Goal: Task Accomplishment & Management: Use online tool/utility

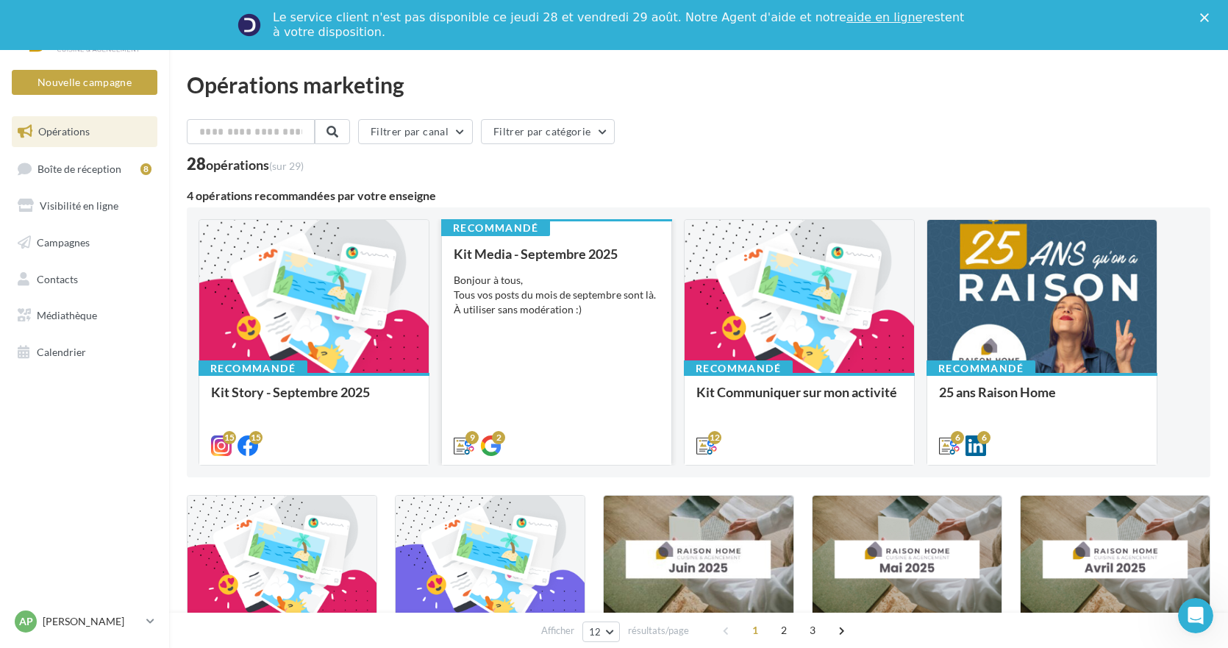
click at [512, 363] on div "Kit Media - [DATE] Bonjour à tous, Tous vos posts du mois de septembre sont là.…" at bounding box center [557, 348] width 206 height 205
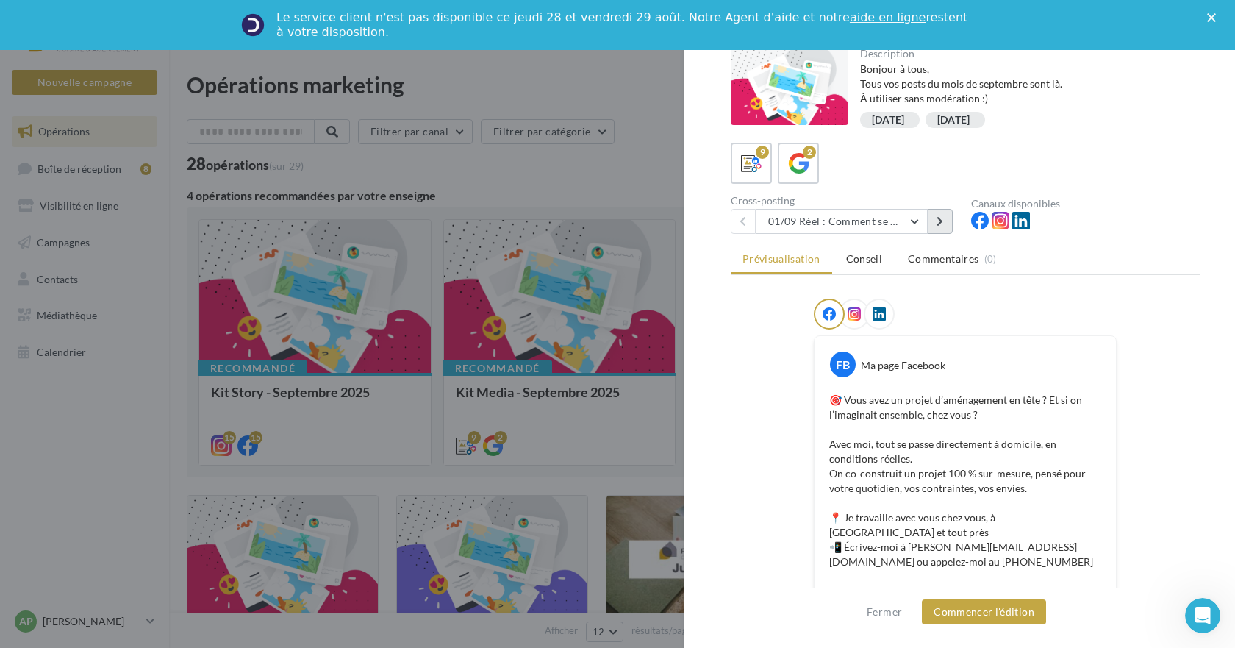
click at [940, 222] on icon at bounding box center [940, 221] width 7 height 10
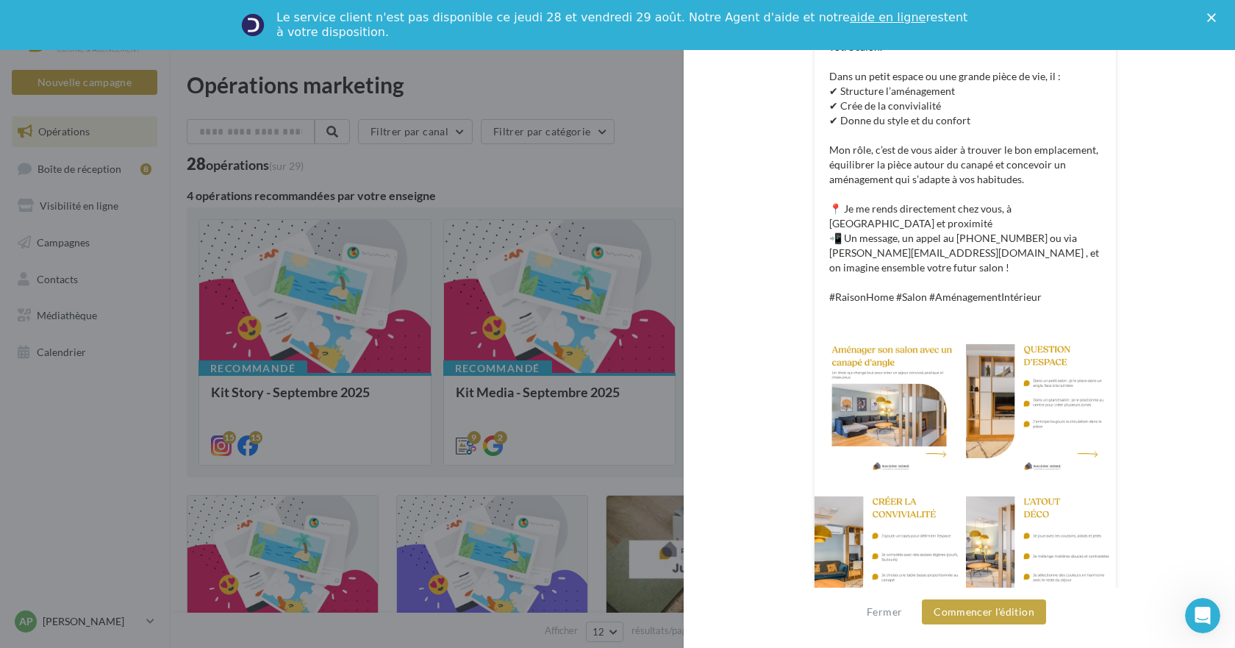
scroll to position [413, 0]
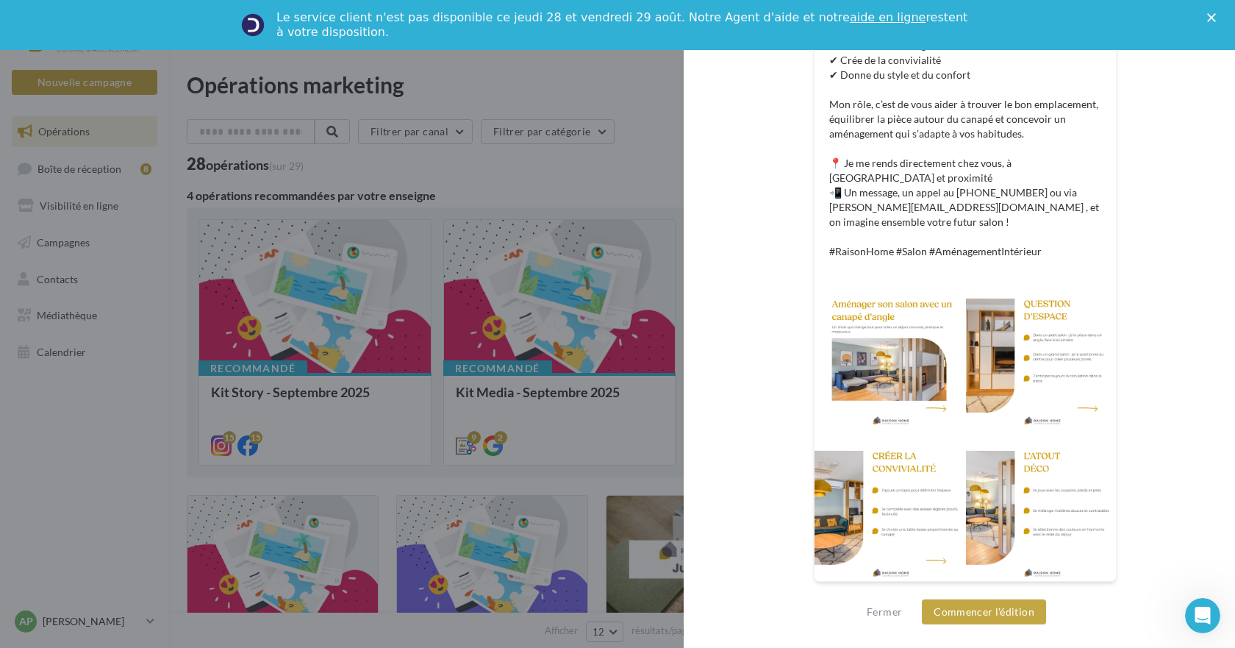
click at [875, 515] on div at bounding box center [890, 505] width 150 height 151
click at [985, 516] on div at bounding box center [1041, 505] width 150 height 151
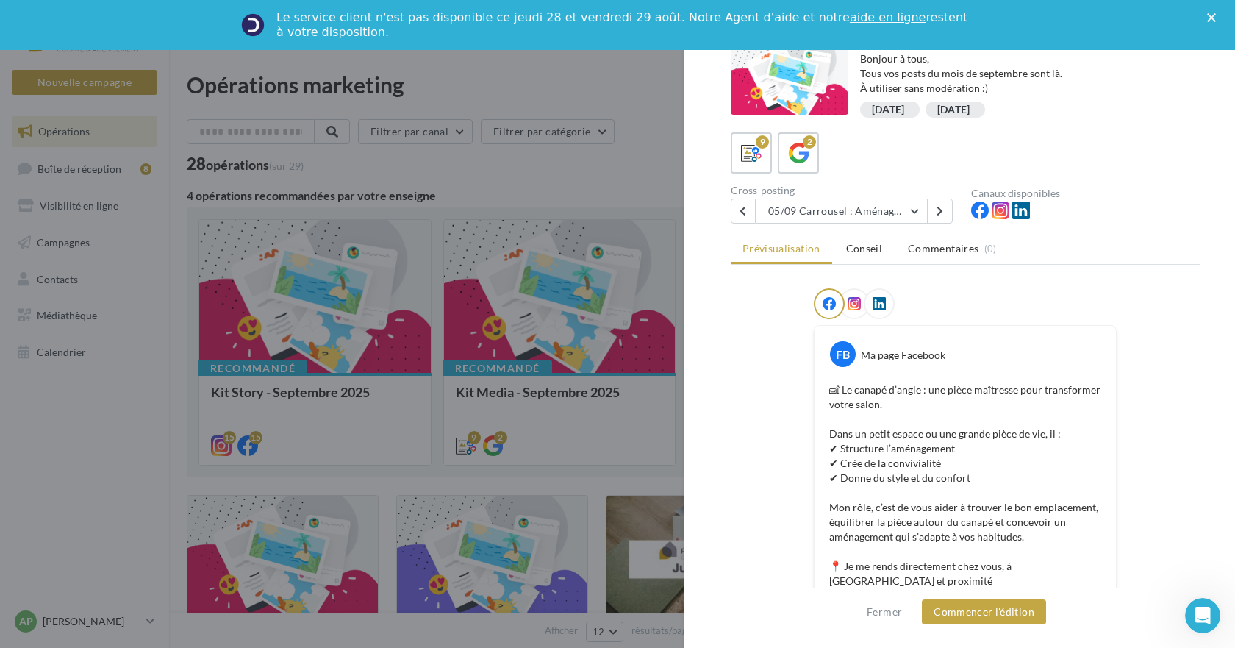
scroll to position [0, 0]
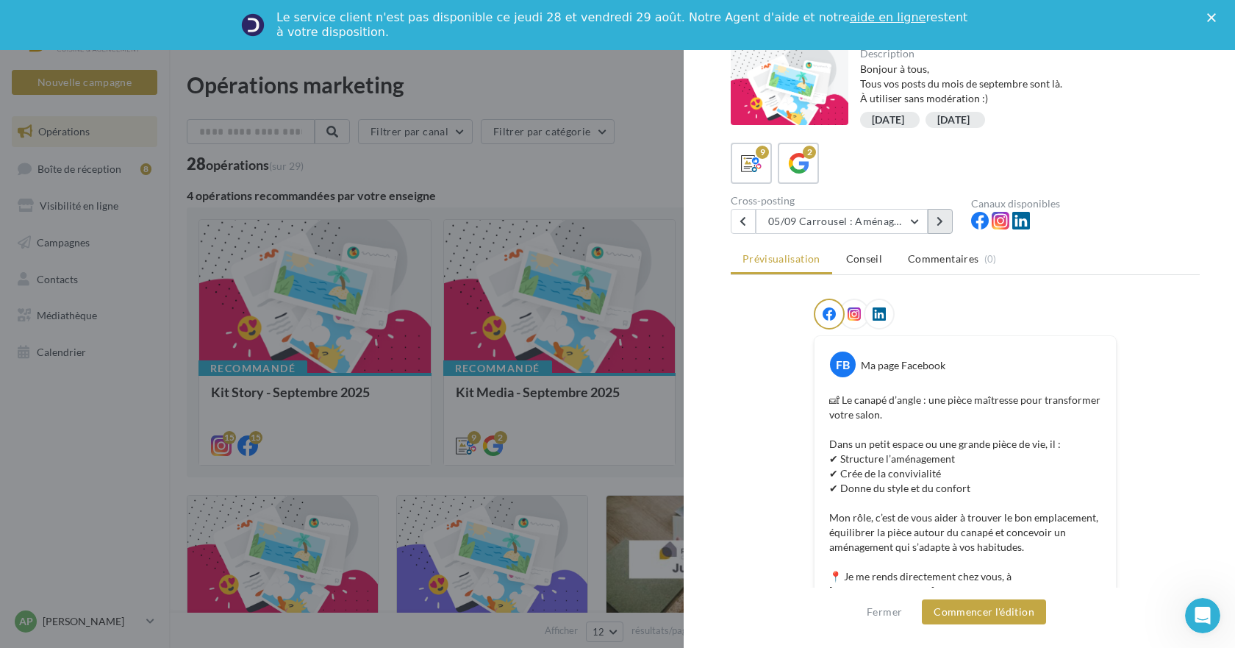
click at [938, 219] on icon at bounding box center [940, 221] width 7 height 10
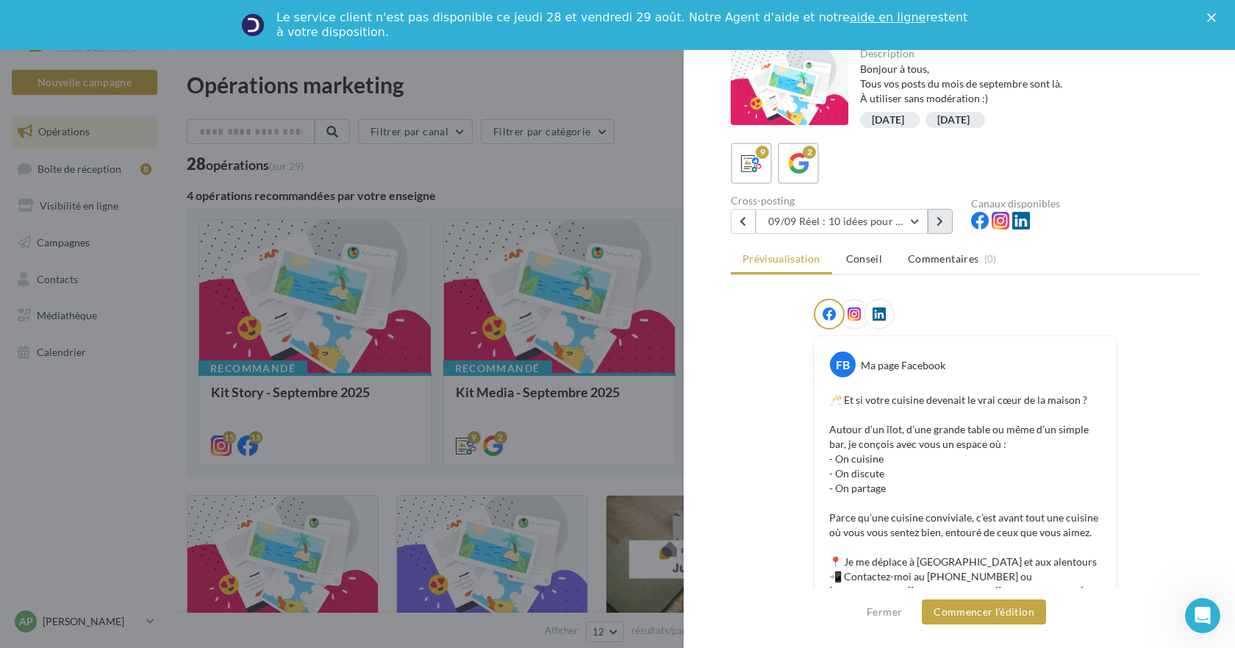
click at [942, 224] on icon at bounding box center [940, 221] width 7 height 10
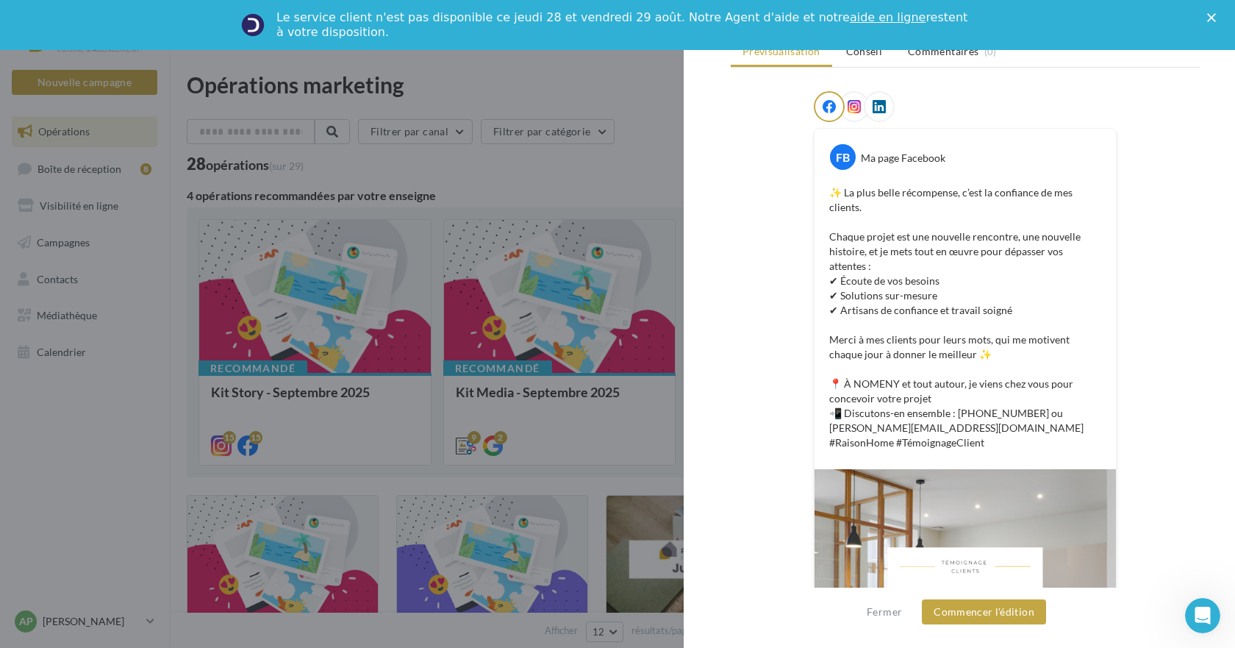
scroll to position [74, 0]
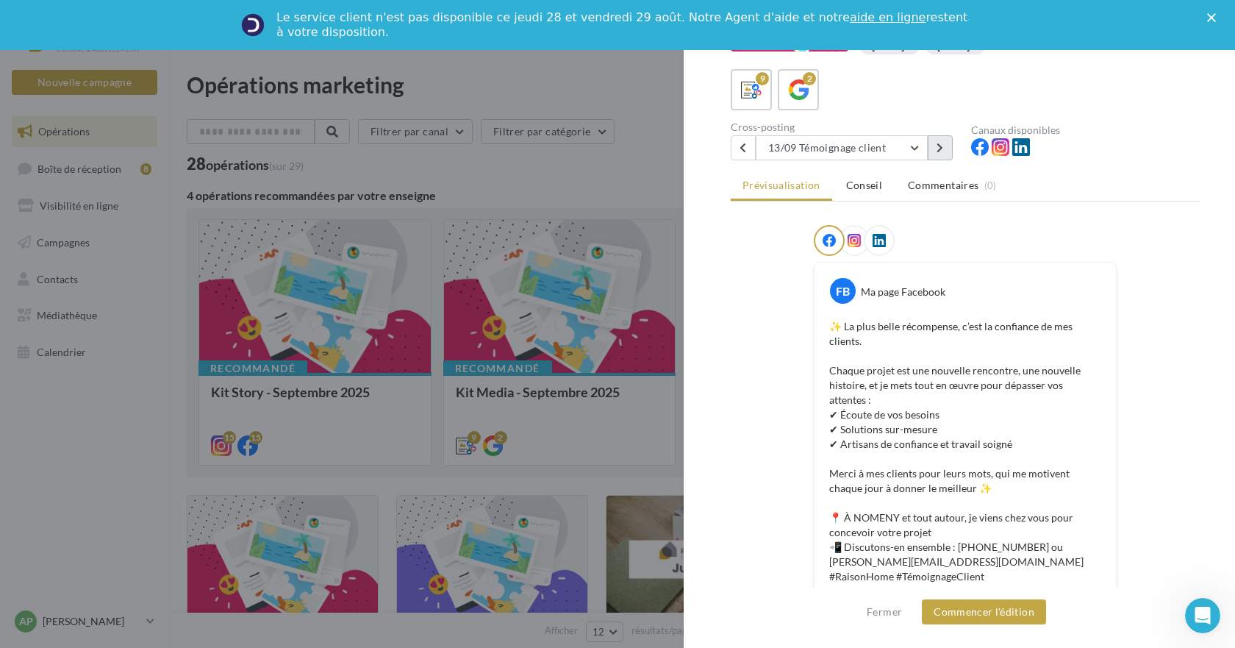
click at [936, 148] on button at bounding box center [940, 147] width 25 height 25
